Goal: Check status: Check status

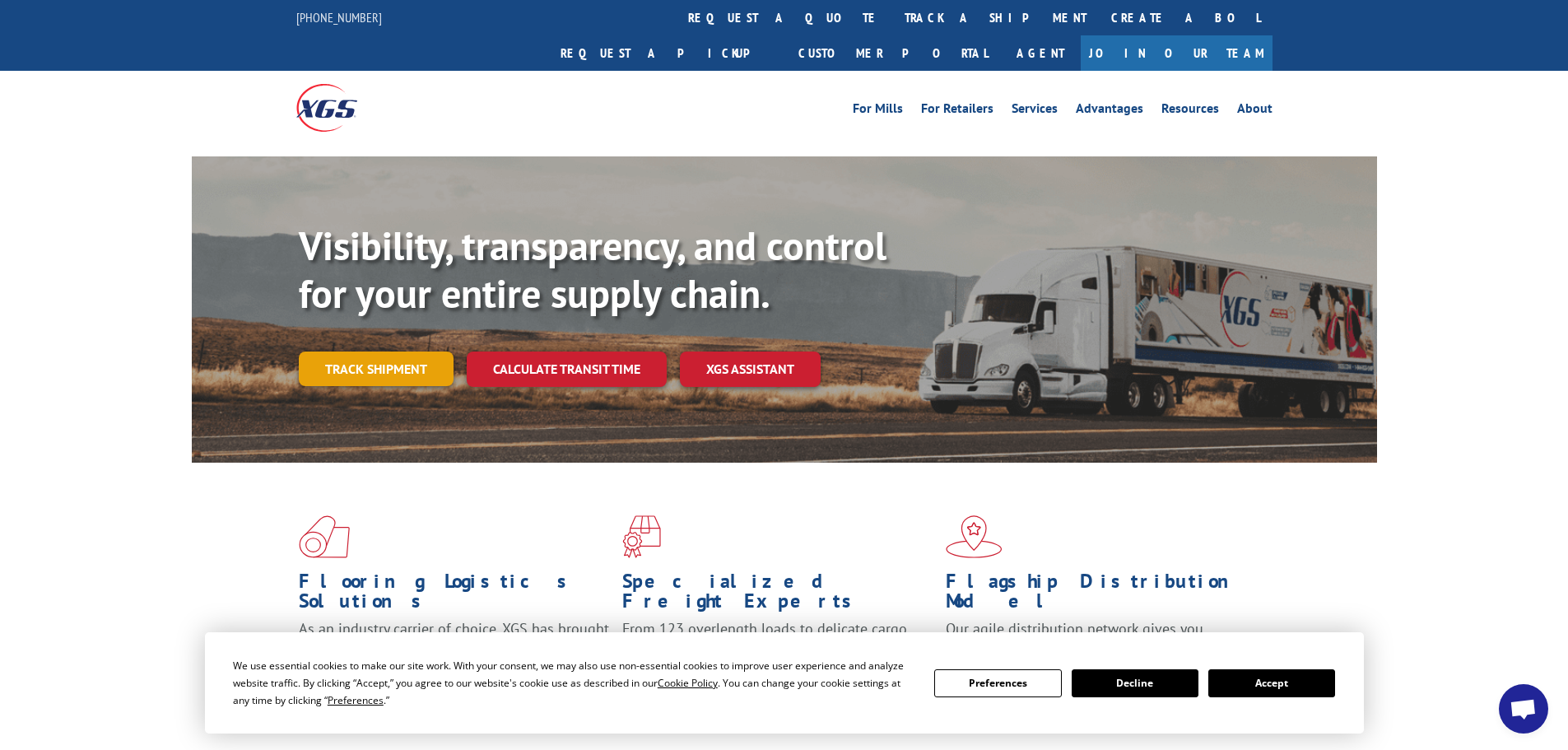
click at [375, 352] on link "Track shipment" at bounding box center [376, 369] width 155 height 35
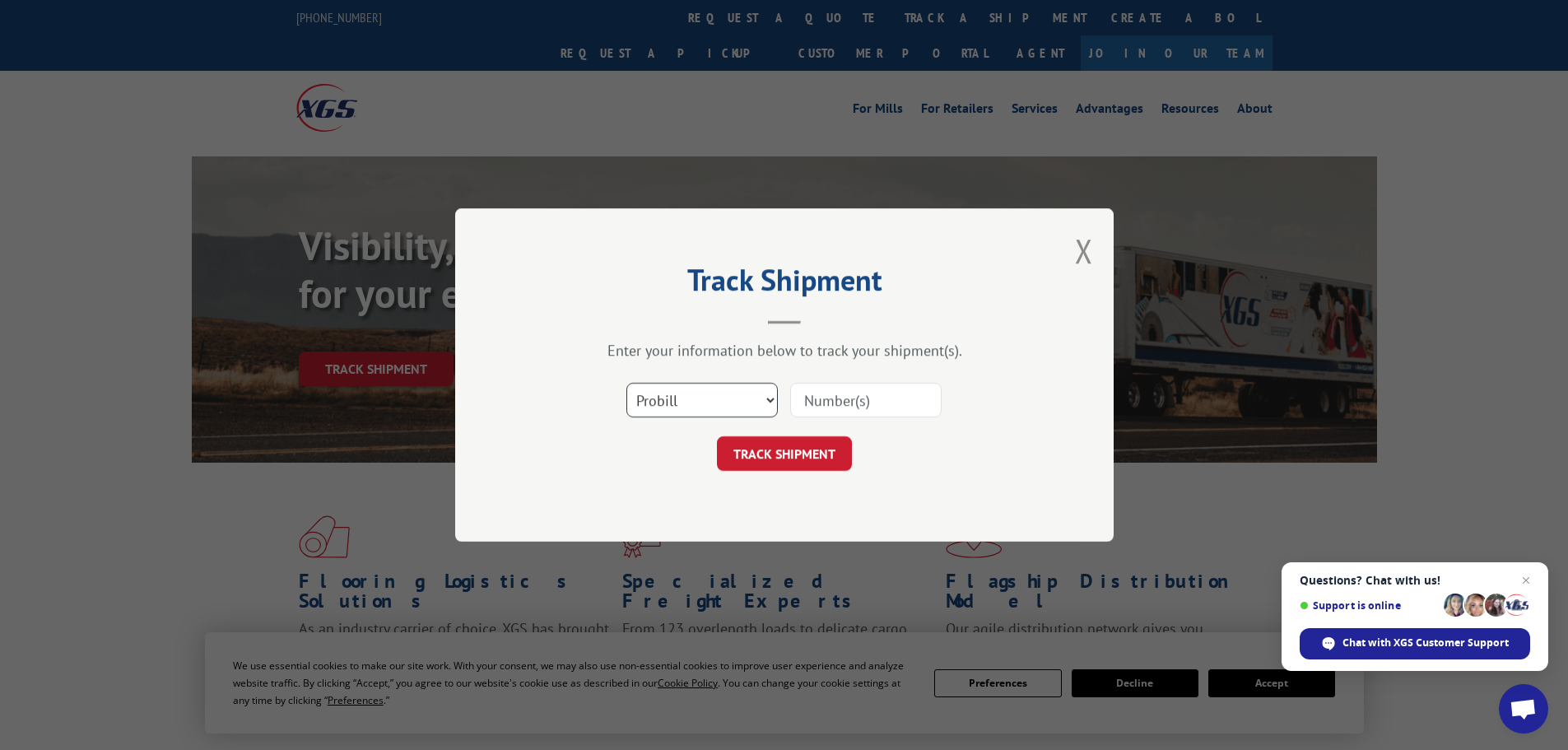
drag, startPoint x: 709, startPoint y: 403, endPoint x: 709, endPoint y: 413, distance: 10.0
click at [709, 403] on select "Select category... Probill BOL PO" at bounding box center [702, 400] width 151 height 35
select select "bol"
click at [626, 383] on select "Select category... Probill BOL PO" at bounding box center [702, 400] width 151 height 35
click at [849, 389] on input at bounding box center [866, 400] width 151 height 35
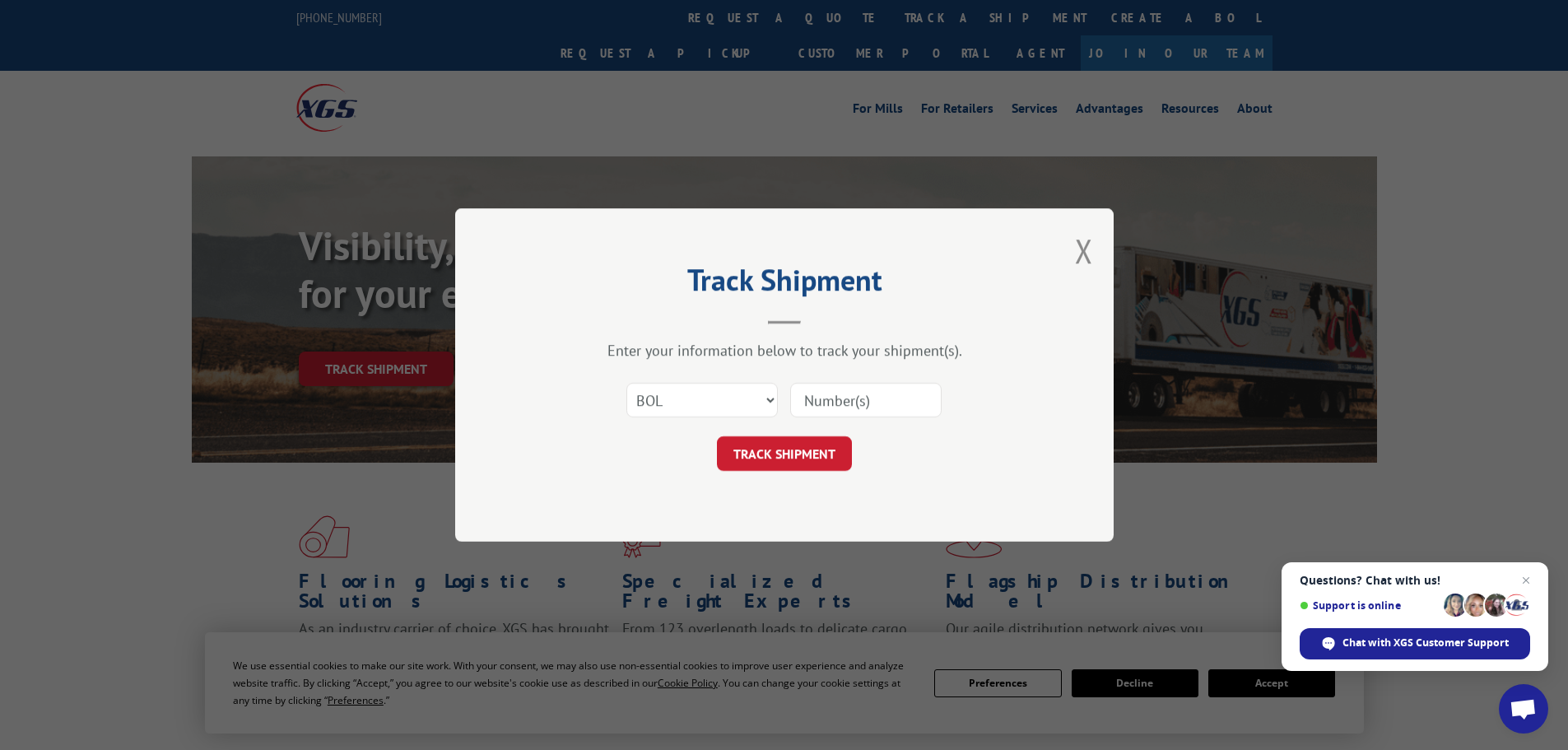
drag, startPoint x: 849, startPoint y: 399, endPoint x: 849, endPoint y: 412, distance: 13.0
paste input "0078202759"
type input "0078202759"
click at [803, 455] on button "TRACK SHIPMENT" at bounding box center [784, 453] width 135 height 35
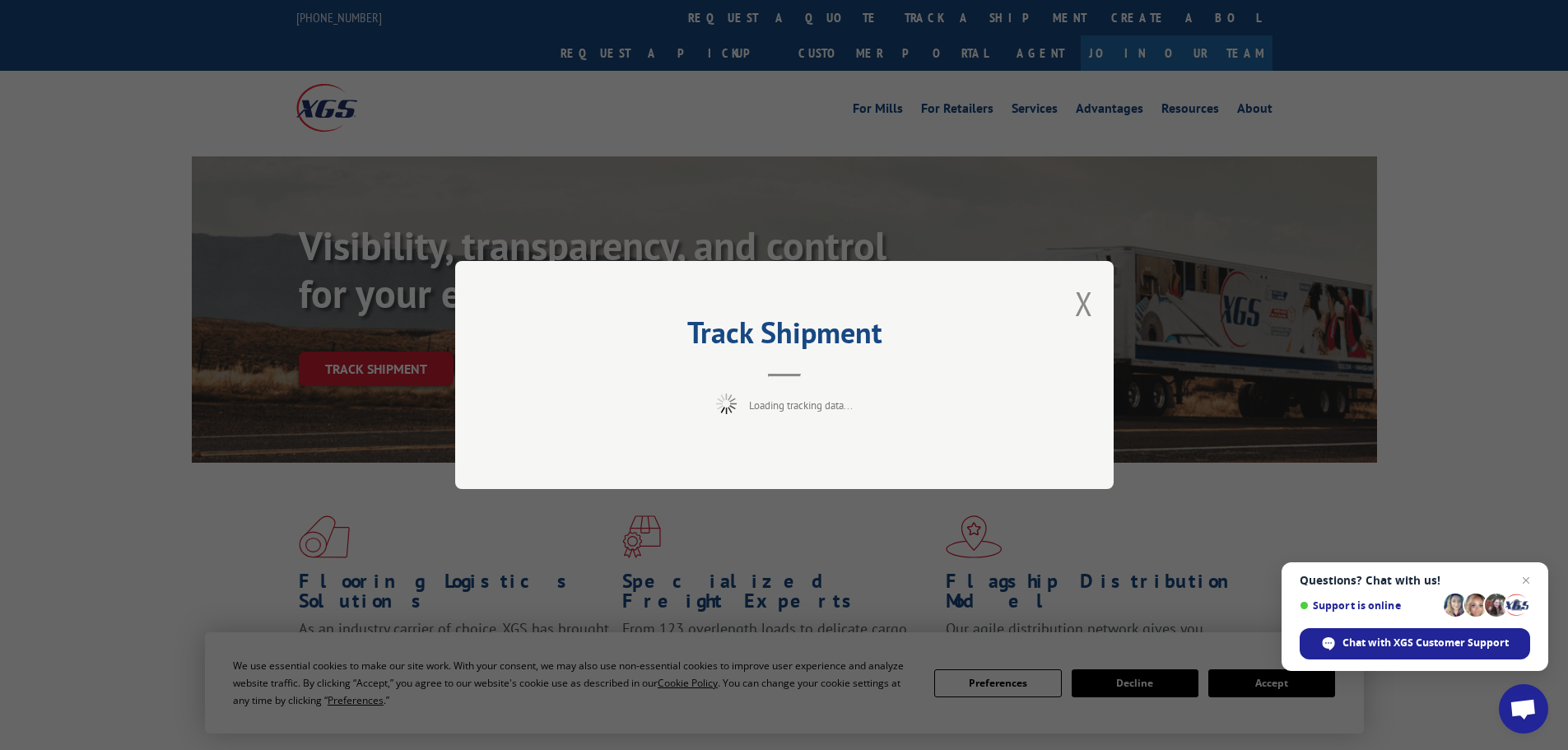
drag, startPoint x: 1525, startPoint y: 579, endPoint x: 1516, endPoint y: 577, distance: 9.2
click at [1521, 577] on span "Close chat" at bounding box center [1526, 580] width 20 height 20
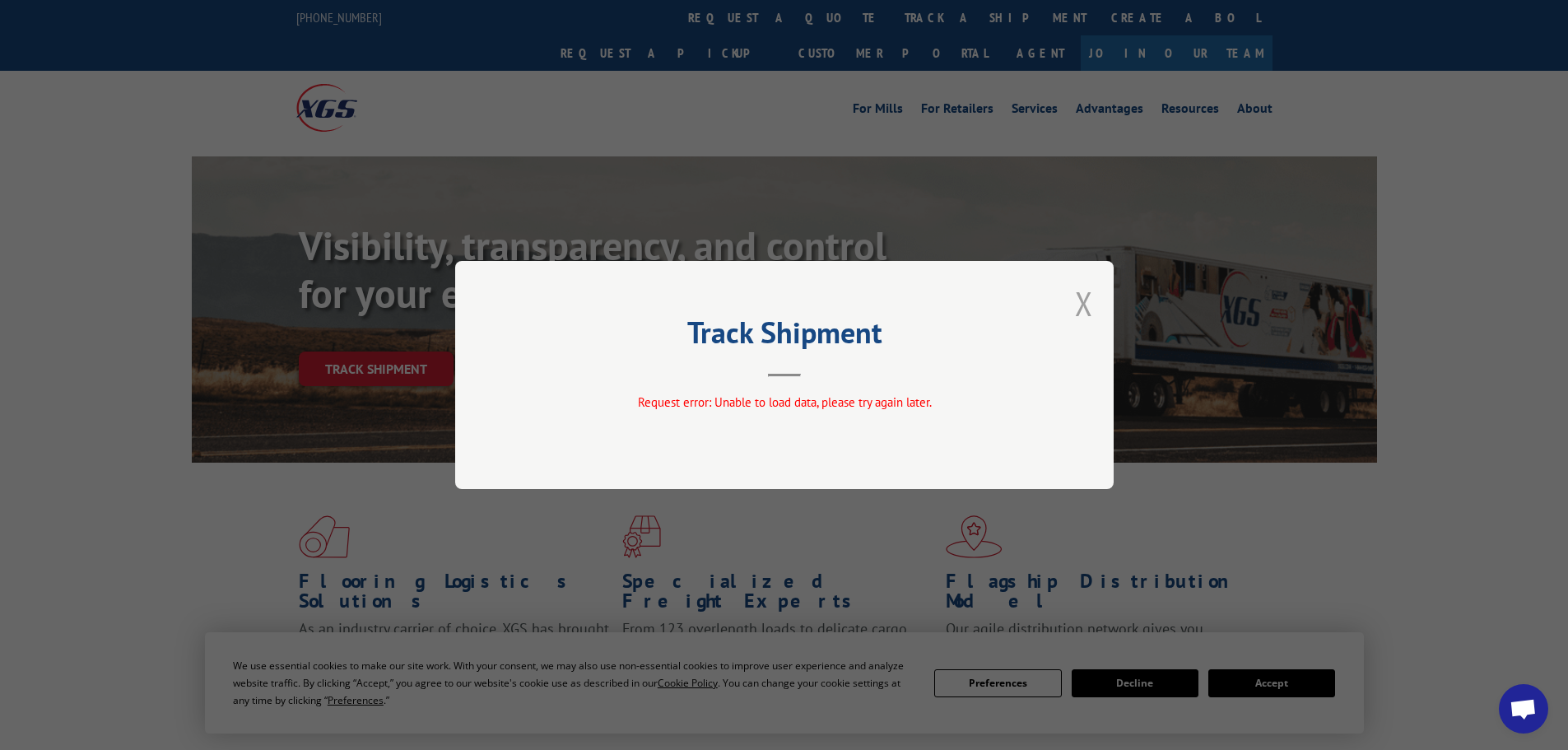
click at [1079, 306] on button "Close modal" at bounding box center [1084, 303] width 18 height 43
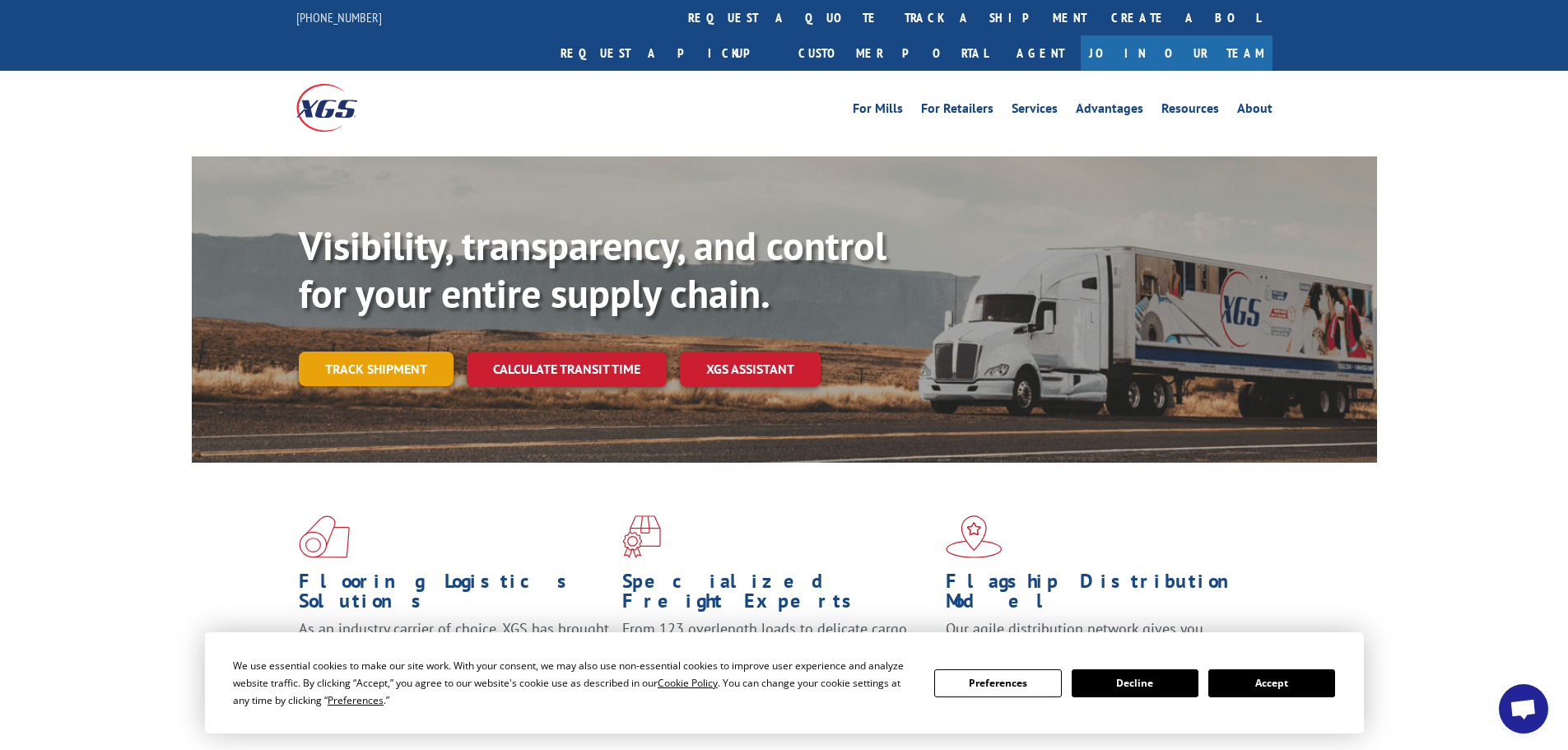
click at [377, 352] on link "Track shipment" at bounding box center [376, 369] width 155 height 35
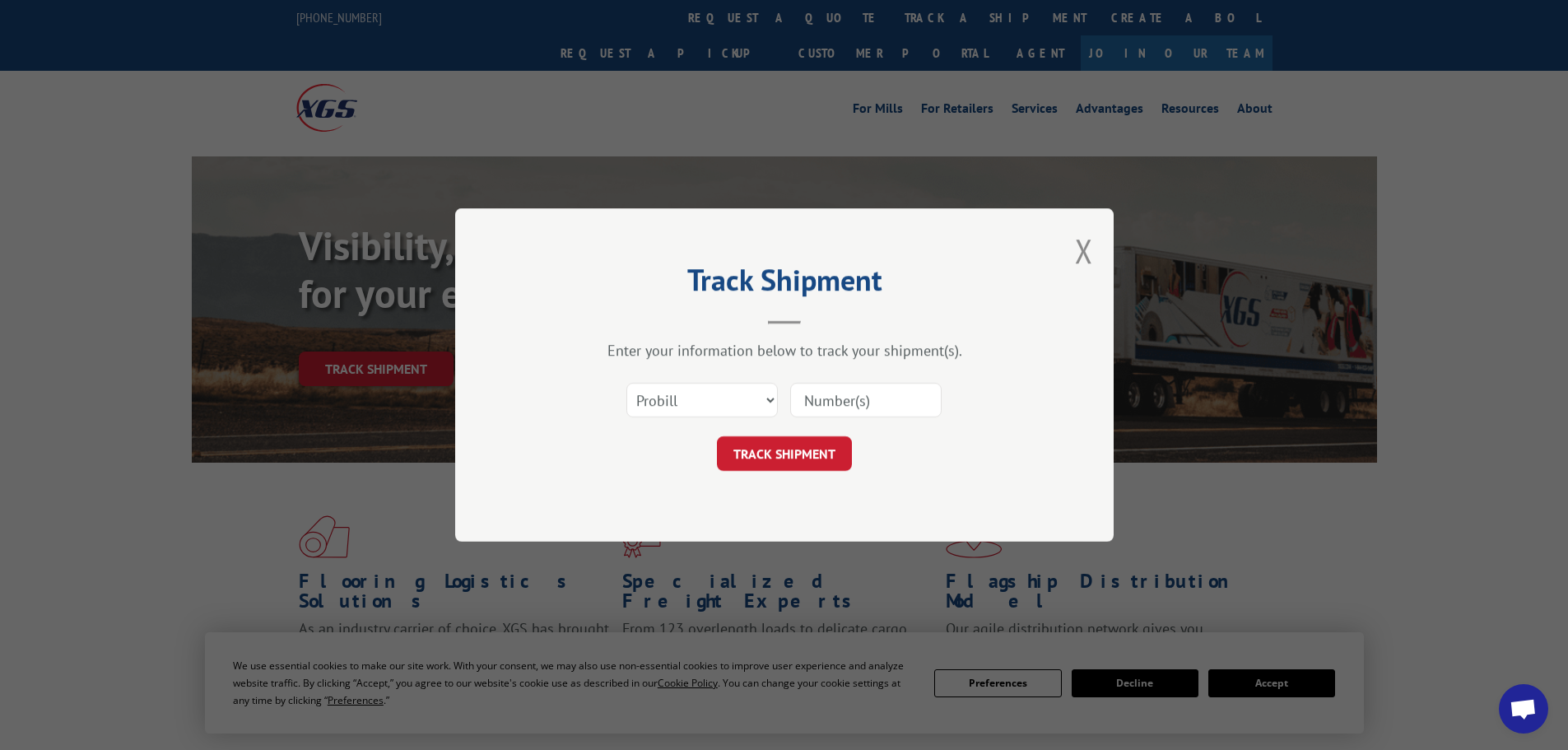
click at [1438, 604] on div "Track Shipment Enter your information below to track your shipment(s). Select c…" at bounding box center [784, 375] width 1568 height 750
click at [1094, 252] on div "Track Shipment Enter your information below to track your shipment(s). Select c…" at bounding box center [784, 375] width 659 height 333
click at [1073, 248] on div "Track Shipment Enter your information below to track your shipment(s). Select c…" at bounding box center [784, 375] width 659 height 333
click at [1080, 252] on button "Close modal" at bounding box center [1084, 250] width 18 height 43
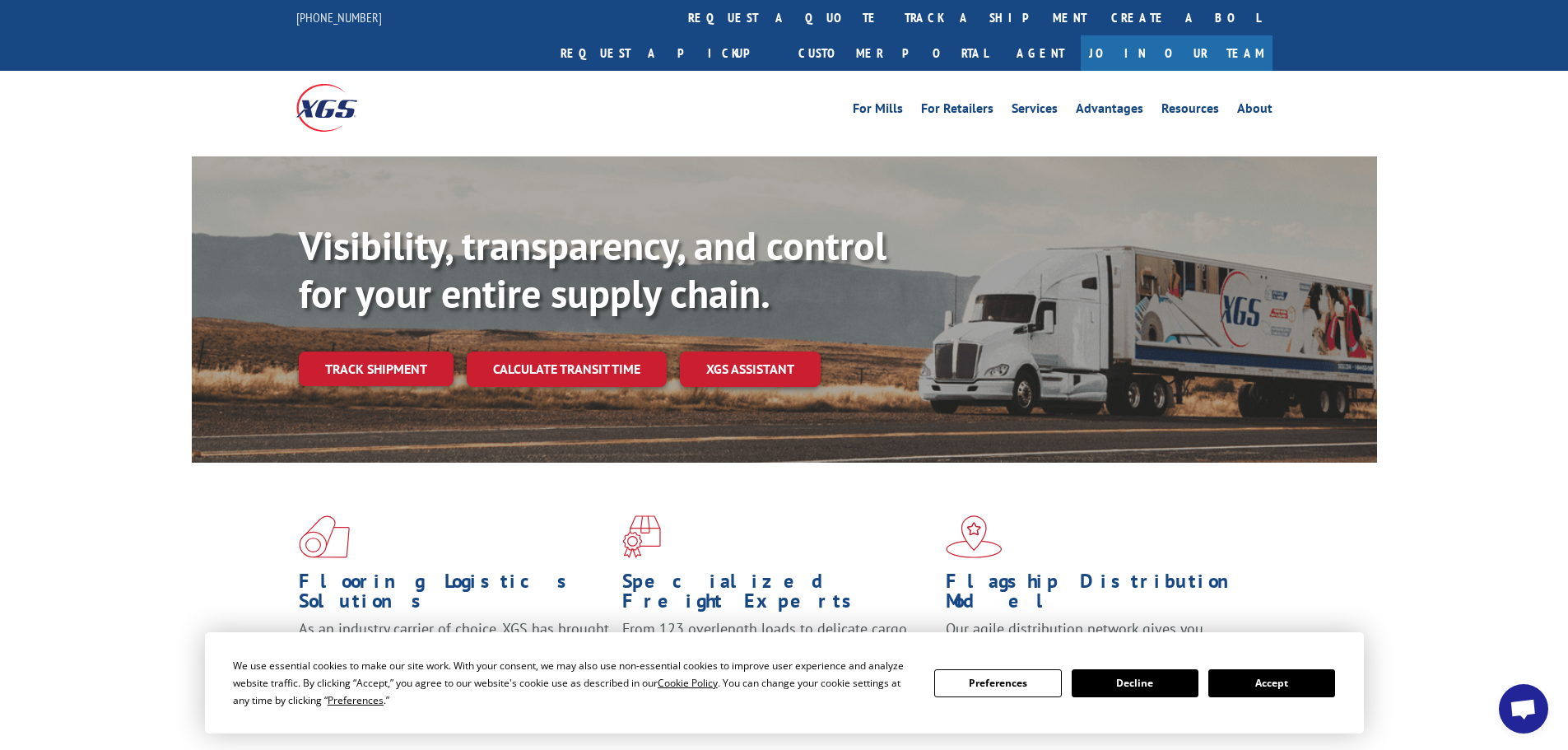
click at [1259, 687] on button "Accept" at bounding box center [1271, 683] width 127 height 28
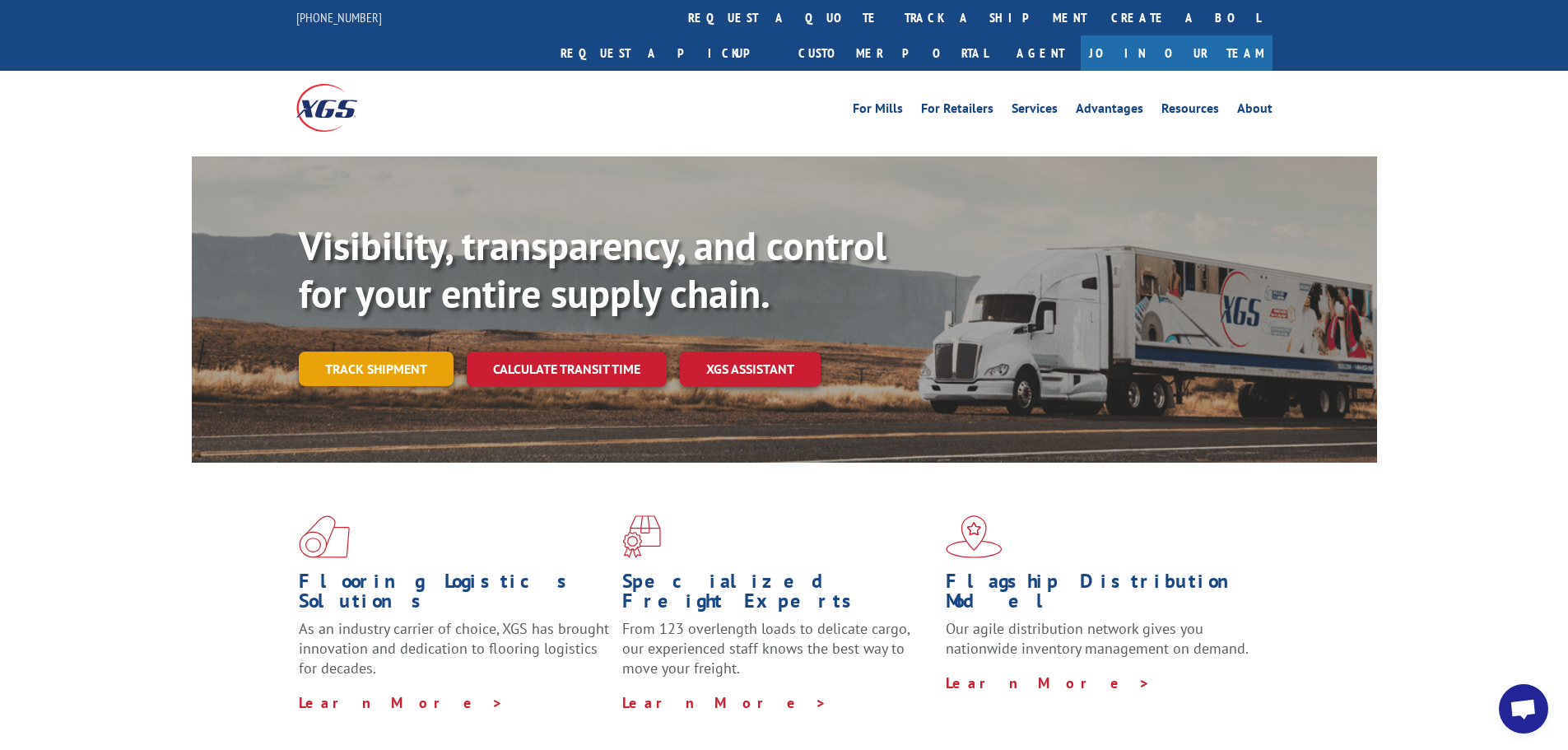
click at [376, 352] on link "Track shipment" at bounding box center [376, 369] width 155 height 35
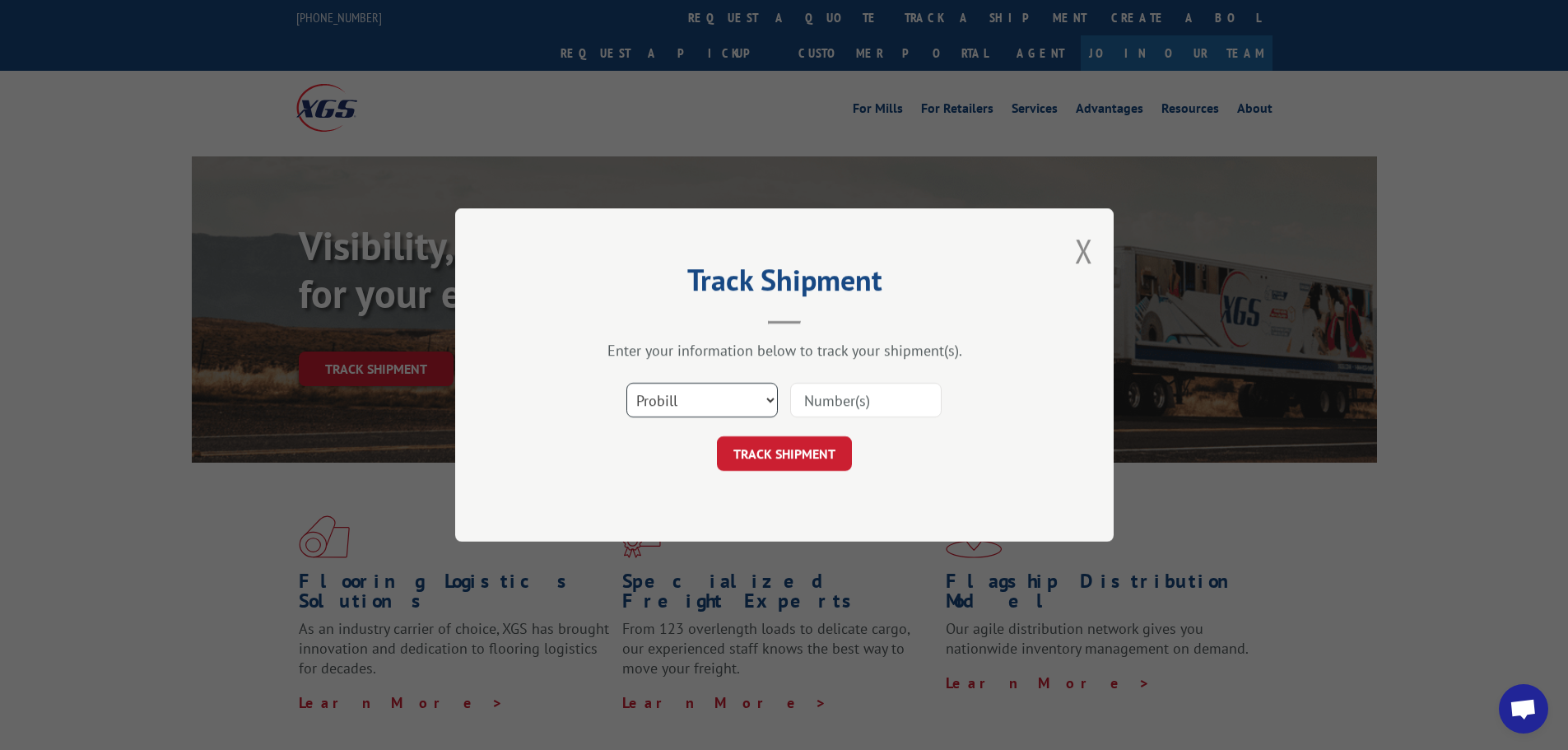
click at [698, 397] on select "Select category... Probill BOL PO" at bounding box center [702, 400] width 151 height 35
select select "bol"
click at [626, 383] on select "Select category... Probill BOL PO" at bounding box center [702, 400] width 151 height 35
click at [838, 406] on input at bounding box center [866, 400] width 151 height 35
paste input "0078202759"
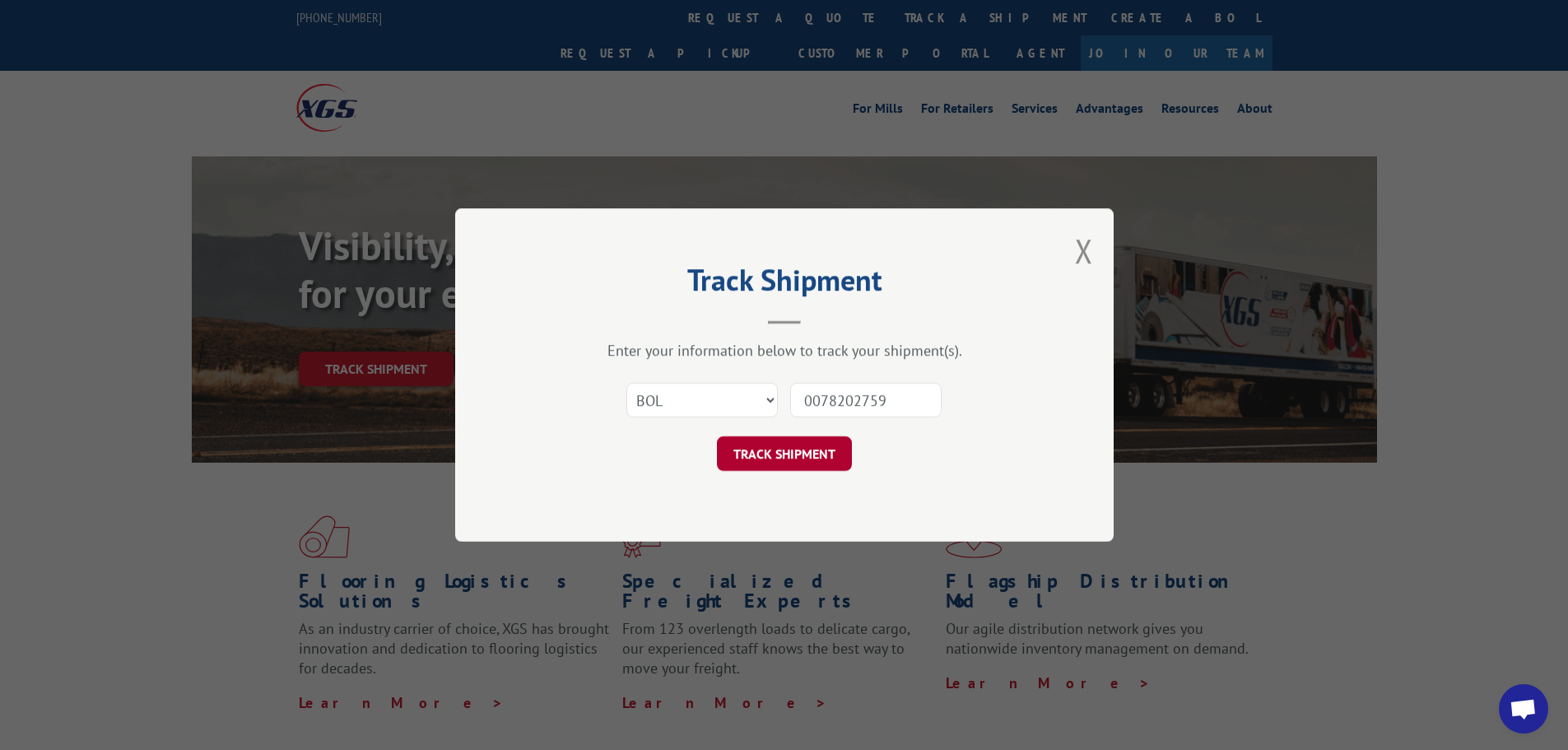
type input "0078202759"
click at [787, 449] on button "TRACK SHIPMENT" at bounding box center [784, 453] width 135 height 35
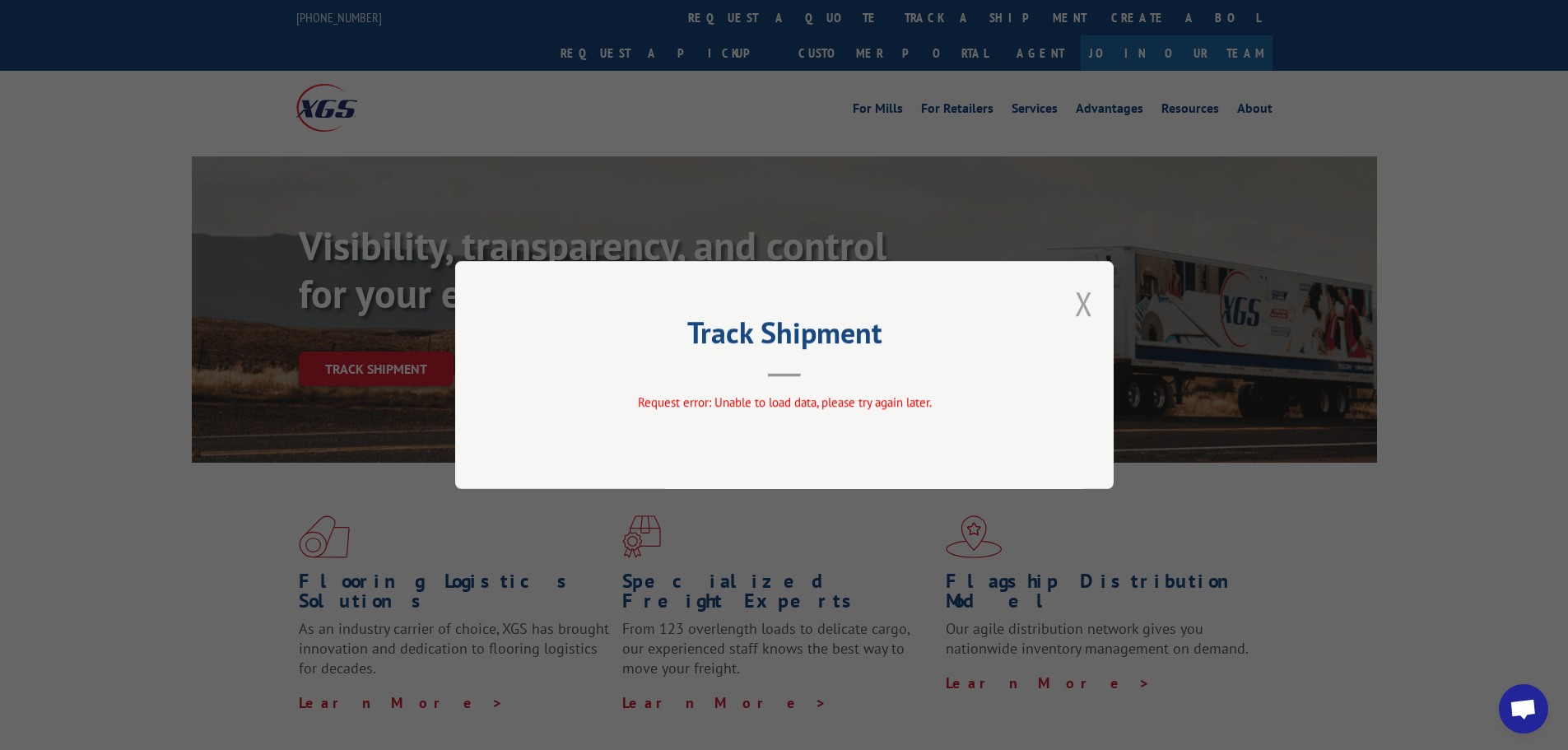
click at [1090, 304] on button "Close modal" at bounding box center [1084, 303] width 18 height 43
